Goal: Information Seeking & Learning: Understand process/instructions

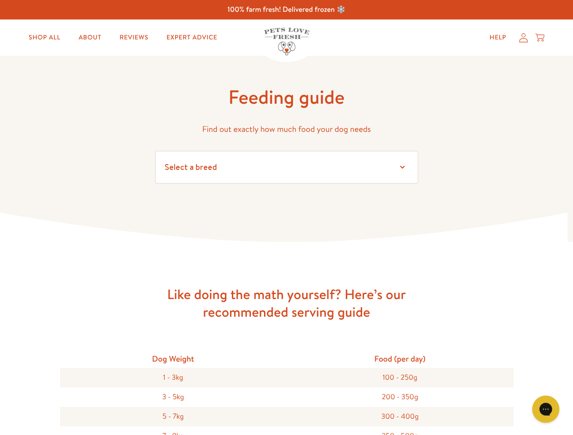
click at [286, 218] on icon at bounding box center [286, 228] width 573 height 30
click at [546, 410] on icon "Gorgias live chat" at bounding box center [545, 409] width 9 height 9
